Goal: Transaction & Acquisition: Obtain resource

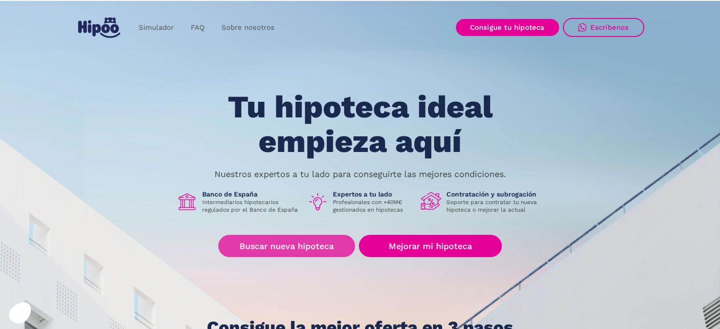
click at [335, 241] on link "Buscar nueva hipoteca" at bounding box center [286, 246] width 137 height 22
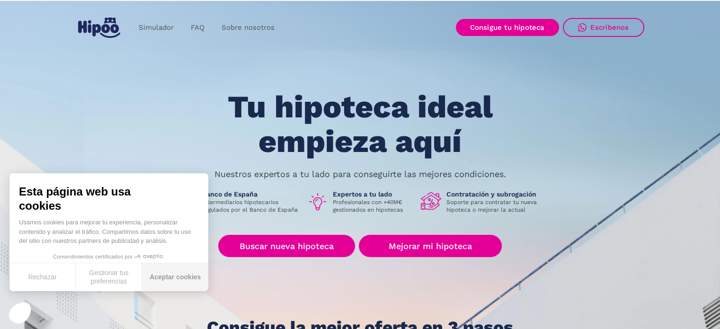
click at [192, 274] on button "Aceptar cookies" at bounding box center [175, 277] width 66 height 28
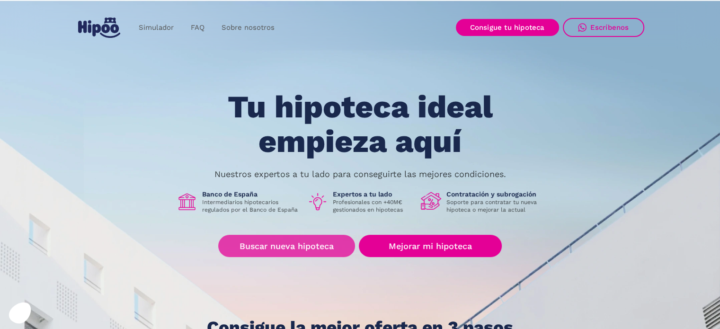
click at [302, 242] on link "Buscar nueva hipoteca" at bounding box center [286, 246] width 137 height 22
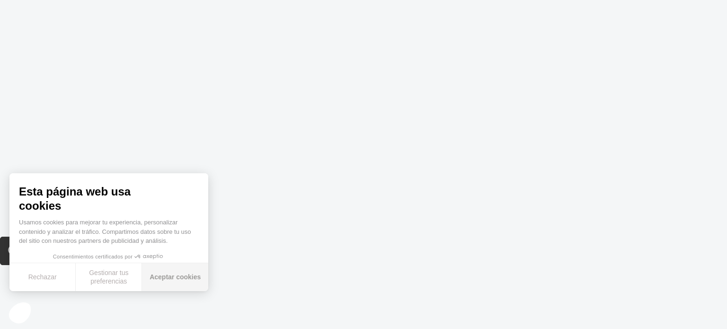
click at [201, 270] on button "Aceptar cookies" at bounding box center [175, 277] width 66 height 28
